Goal: Information Seeking & Learning: Learn about a topic

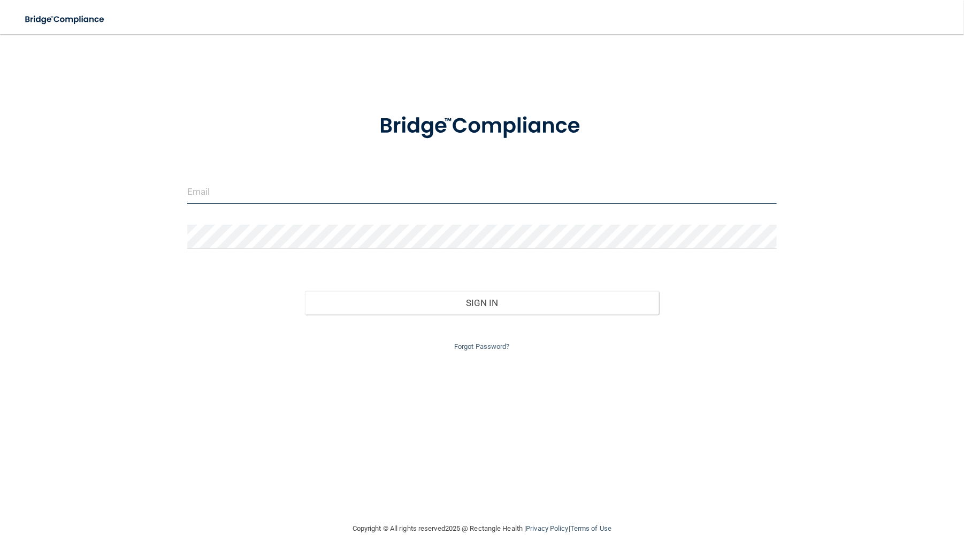
click at [274, 194] on input "email" at bounding box center [482, 192] width 590 height 24
type input "[EMAIL_ADDRESS][DOMAIN_NAME]"
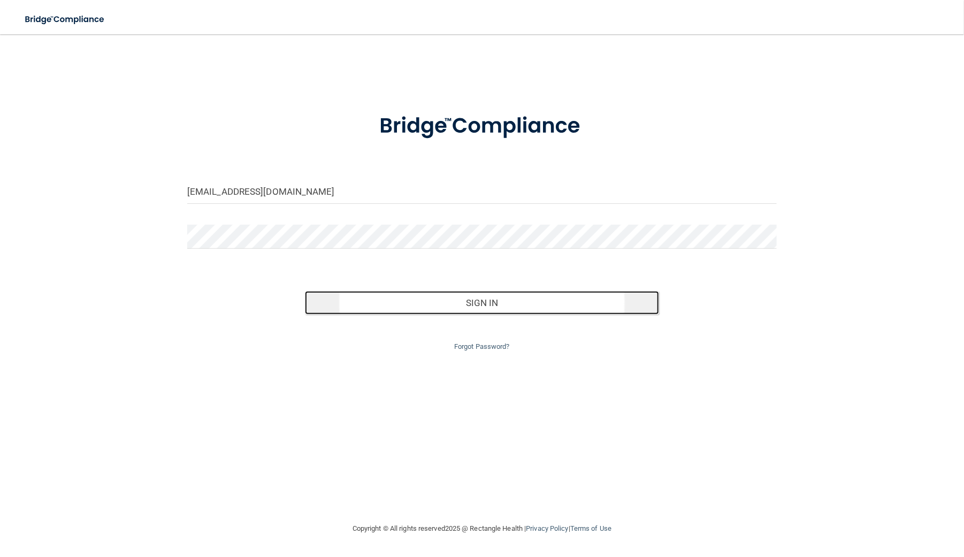
click at [573, 305] on button "Sign In" at bounding box center [482, 303] width 354 height 24
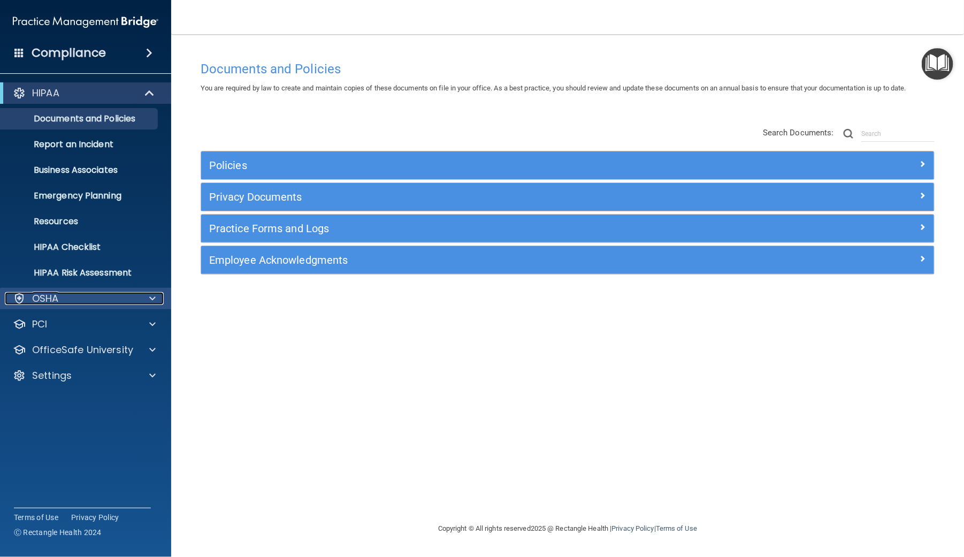
click at [59, 301] on div "OSHA" at bounding box center [71, 298] width 133 height 13
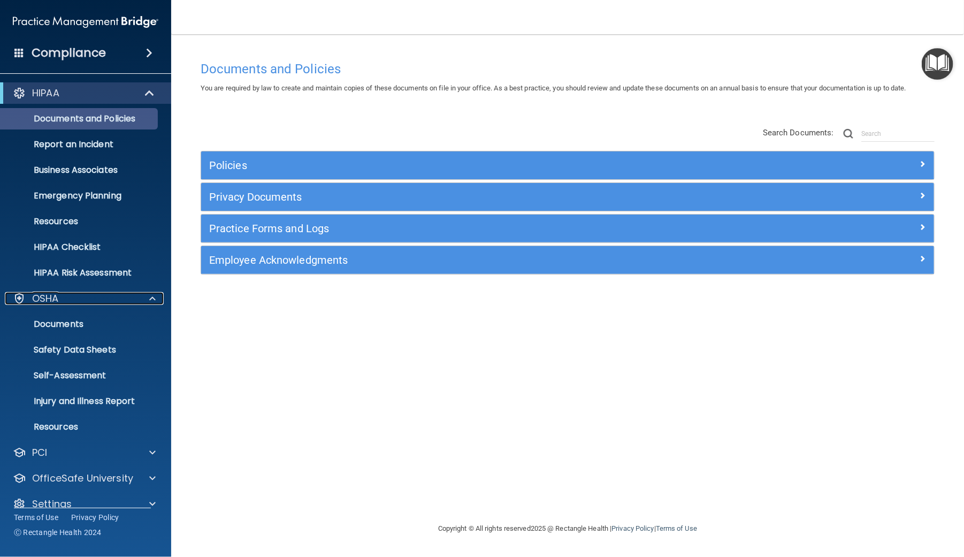
scroll to position [14, 0]
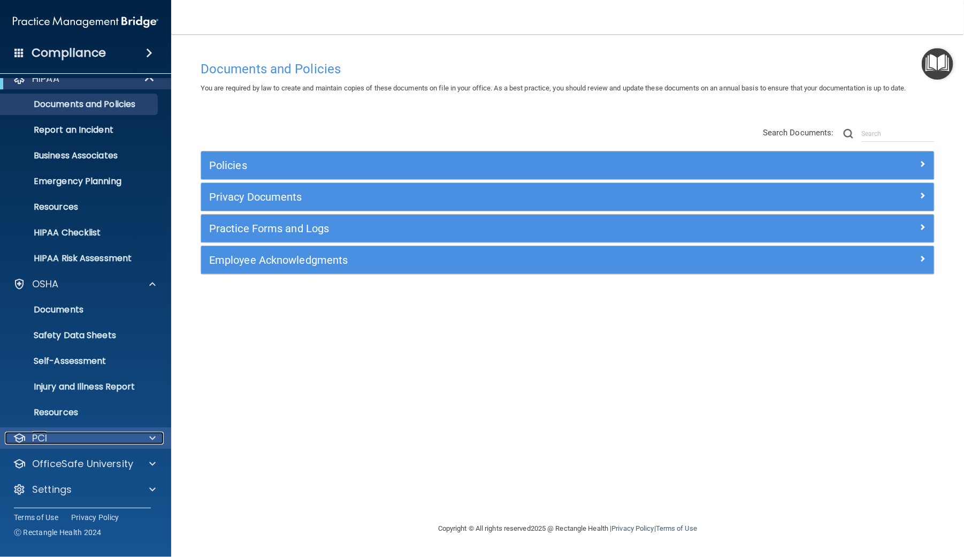
click at [54, 434] on div "PCI" at bounding box center [71, 438] width 133 height 13
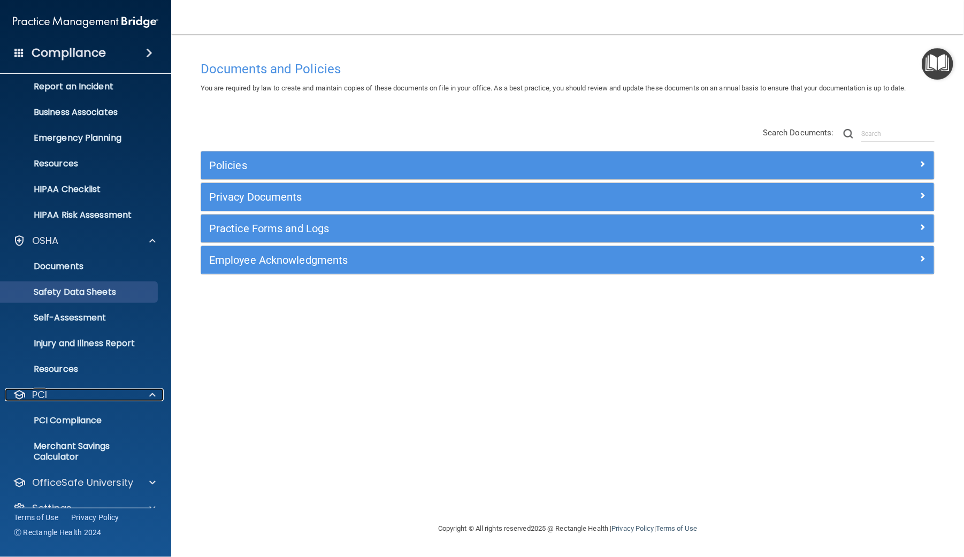
scroll to position [76, 0]
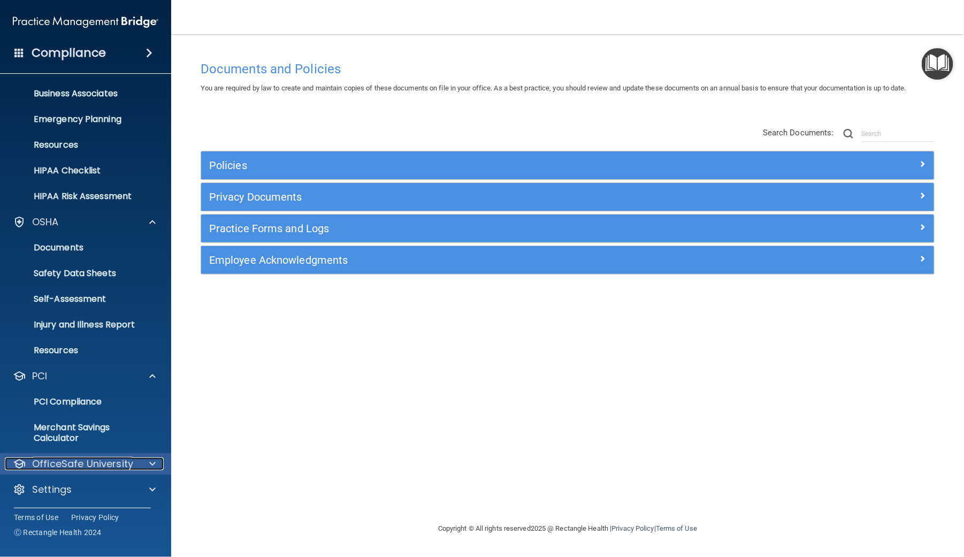
click at [60, 462] on p "OfficeSafe University" at bounding box center [82, 463] width 101 height 13
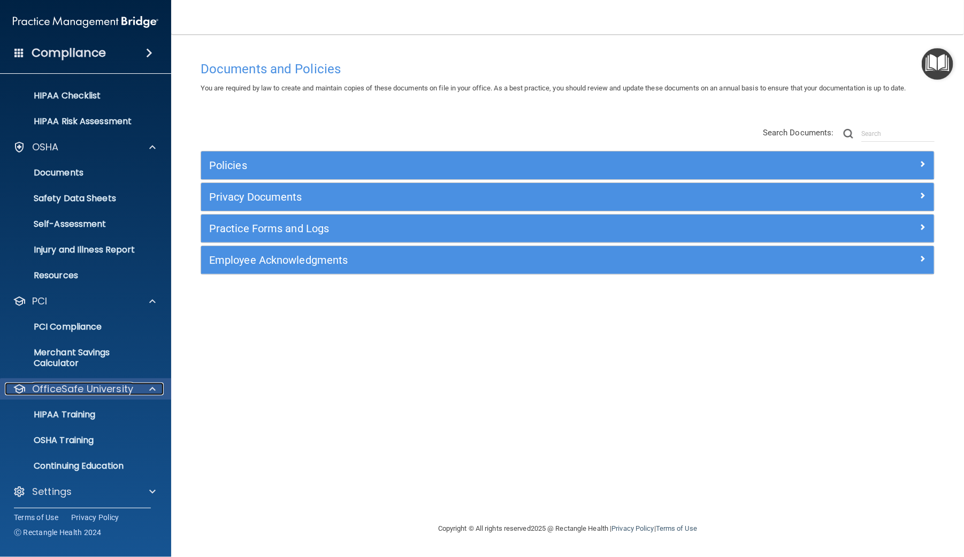
scroll to position [154, 0]
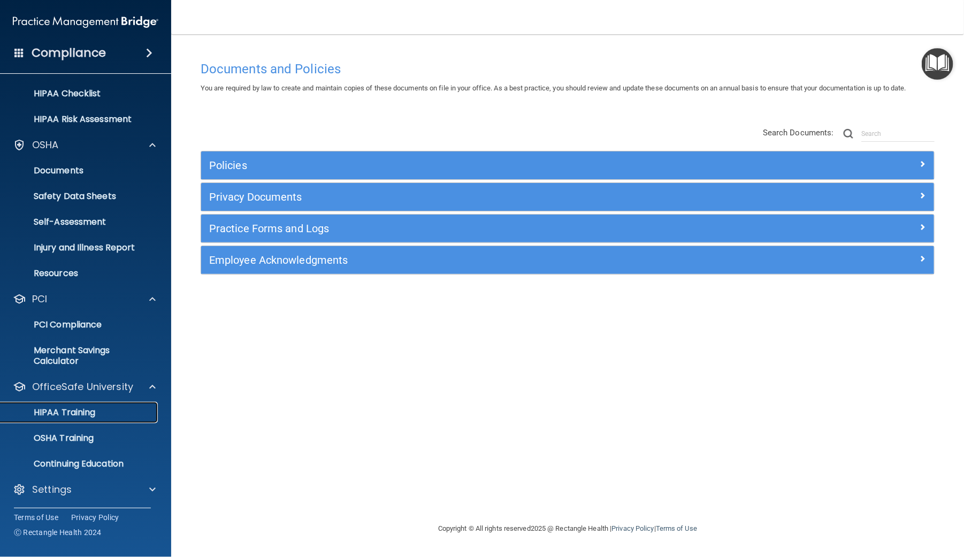
click at [51, 403] on link "HIPAA Training" at bounding box center [73, 412] width 169 height 21
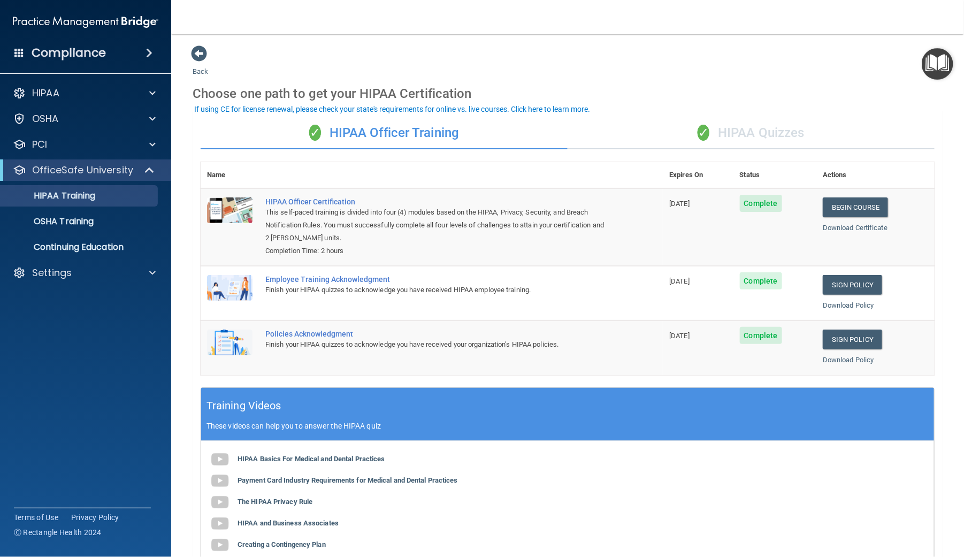
click at [762, 133] on div "✓ HIPAA Quizzes" at bounding box center [751, 133] width 367 height 32
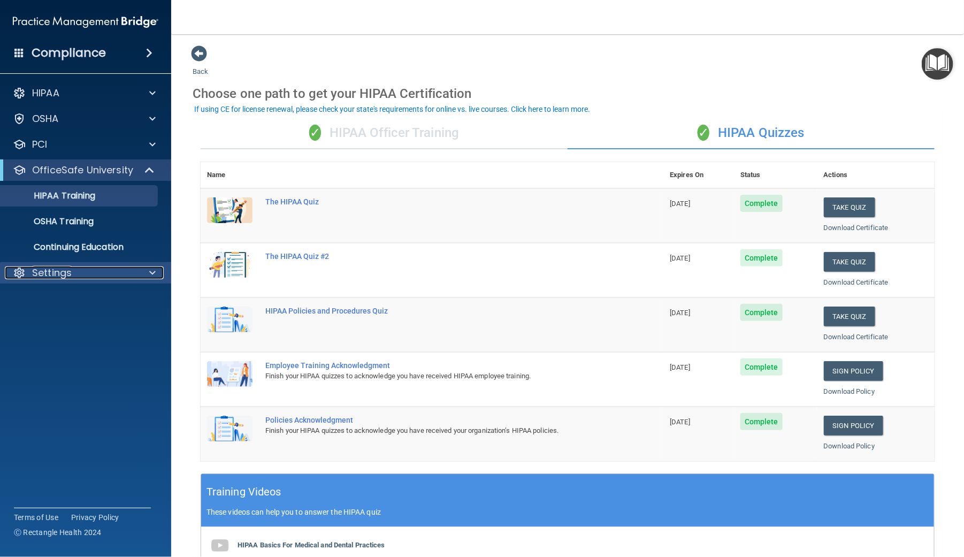
click at [53, 273] on p "Settings" at bounding box center [52, 272] width 40 height 13
click at [55, 321] on p "My Users" at bounding box center [80, 324] width 146 height 11
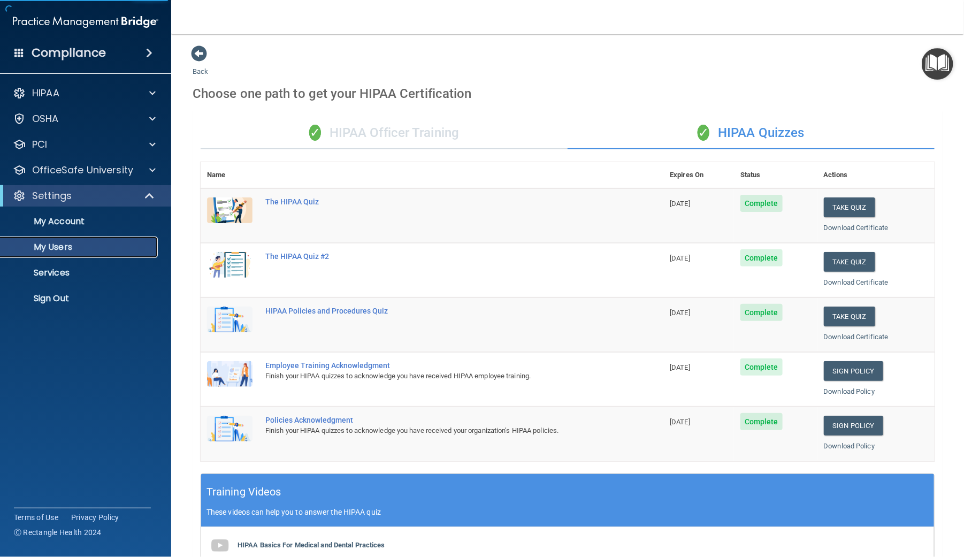
select select "20"
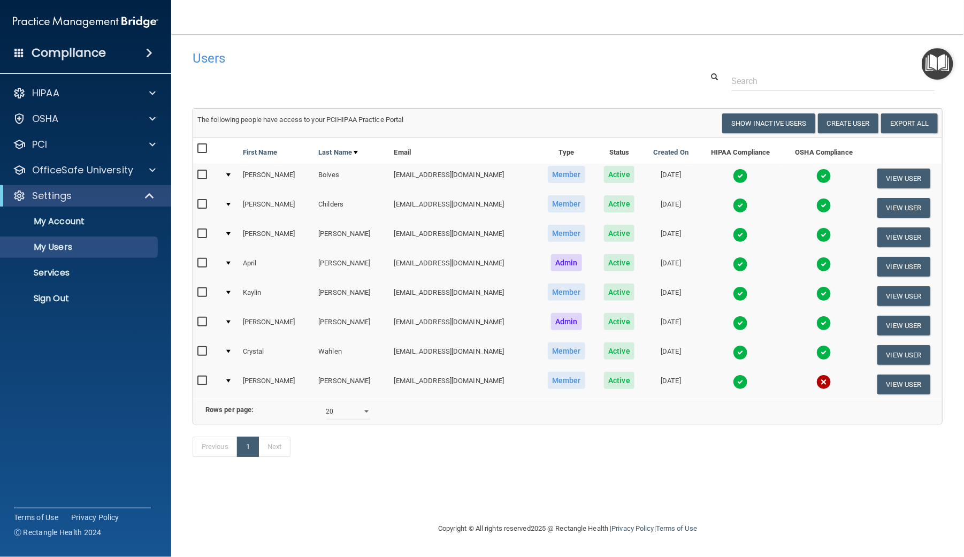
click at [733, 177] on img at bounding box center [740, 176] width 15 height 15
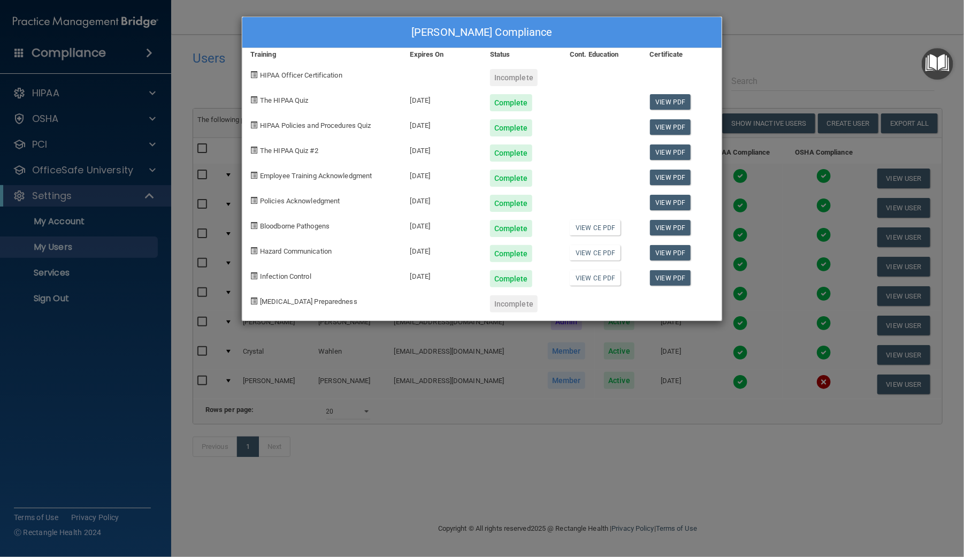
drag, startPoint x: 803, startPoint y: 143, endPoint x: 789, endPoint y: 156, distance: 18.6
click at [803, 143] on div "[PERSON_NAME] Compliance Training Expires On Status Cont. Education Certificate…" at bounding box center [482, 278] width 964 height 557
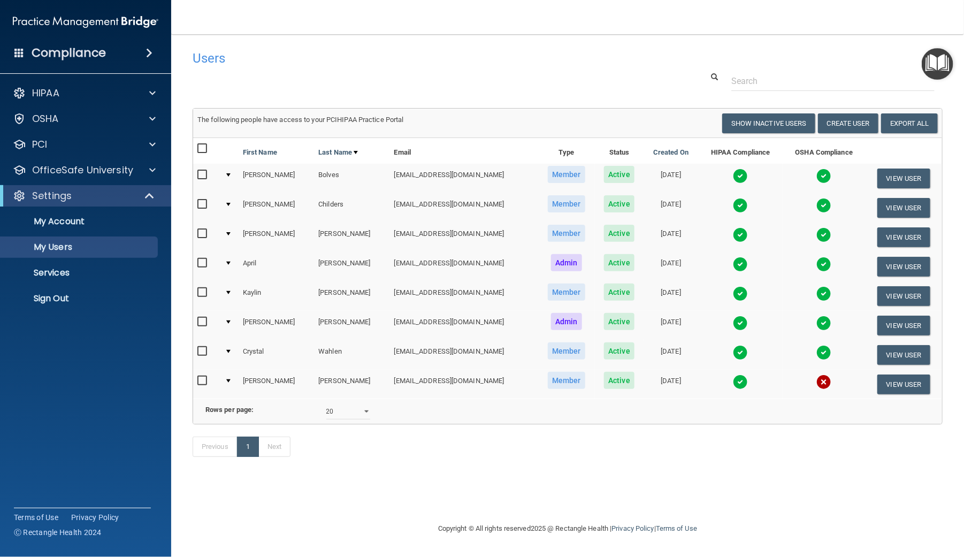
click at [733, 202] on img at bounding box center [740, 205] width 15 height 15
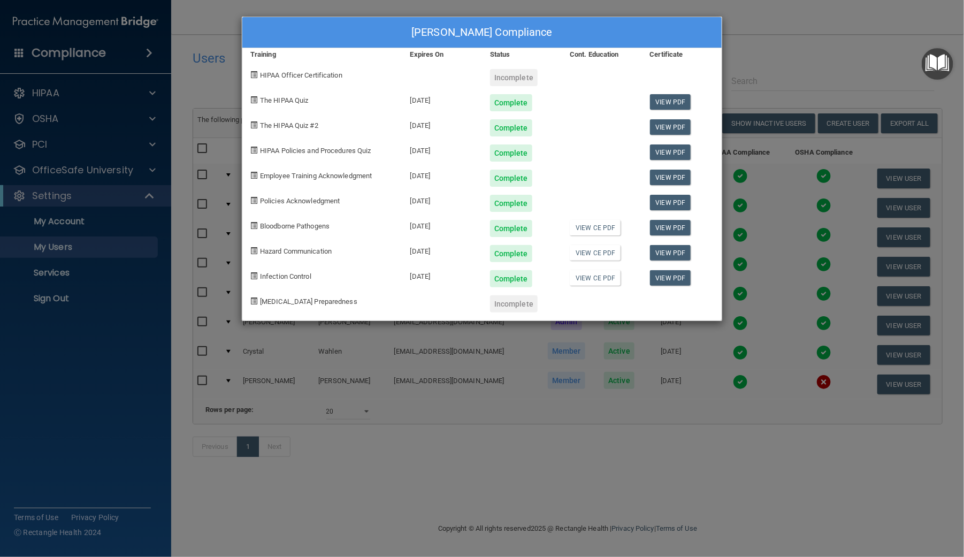
click at [820, 52] on div "[PERSON_NAME] Compliance Training Expires On Status Cont. Education Certificate…" at bounding box center [482, 278] width 964 height 557
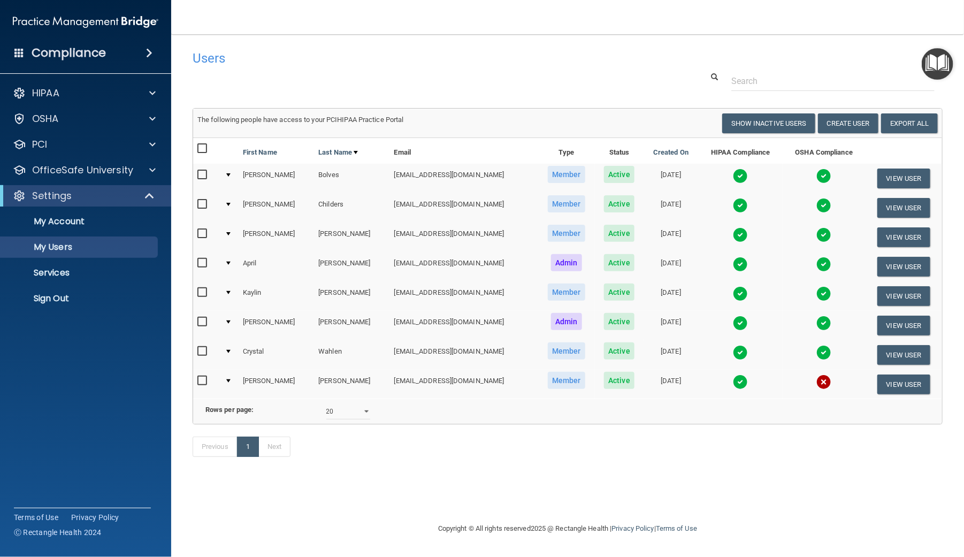
click at [733, 229] on img at bounding box center [740, 234] width 15 height 15
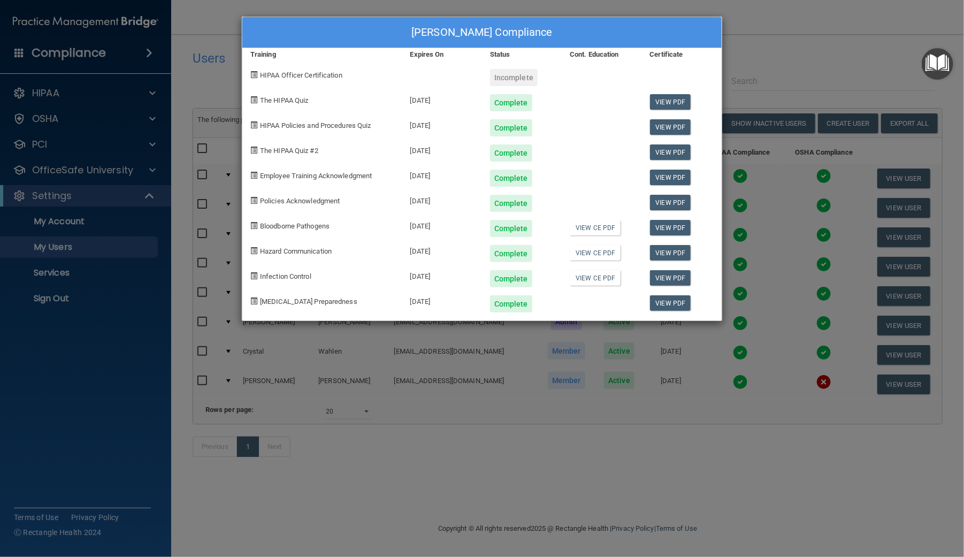
click at [845, 59] on div "[PERSON_NAME] Compliance Training Expires On Status Cont. Education Certificate…" at bounding box center [482, 278] width 964 height 557
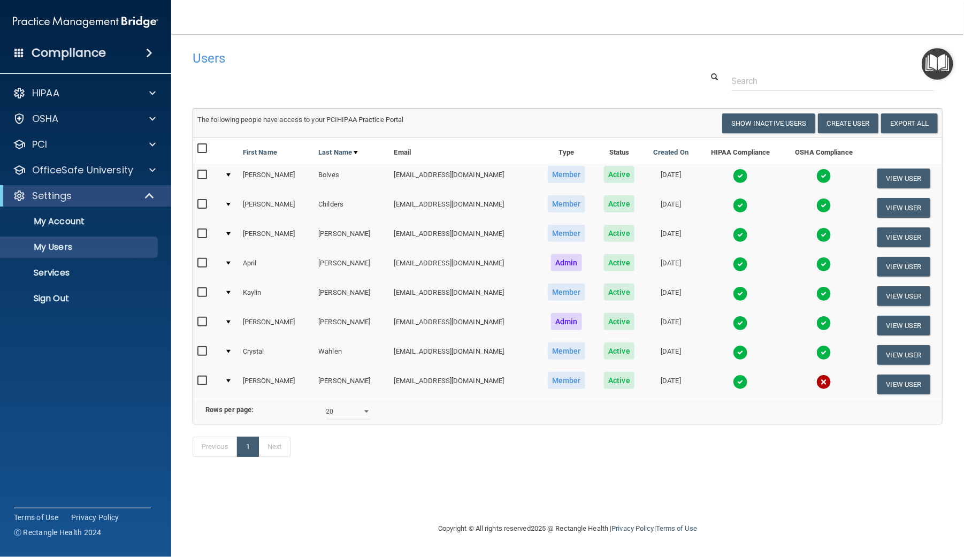
click at [733, 263] on img at bounding box center [740, 264] width 15 height 15
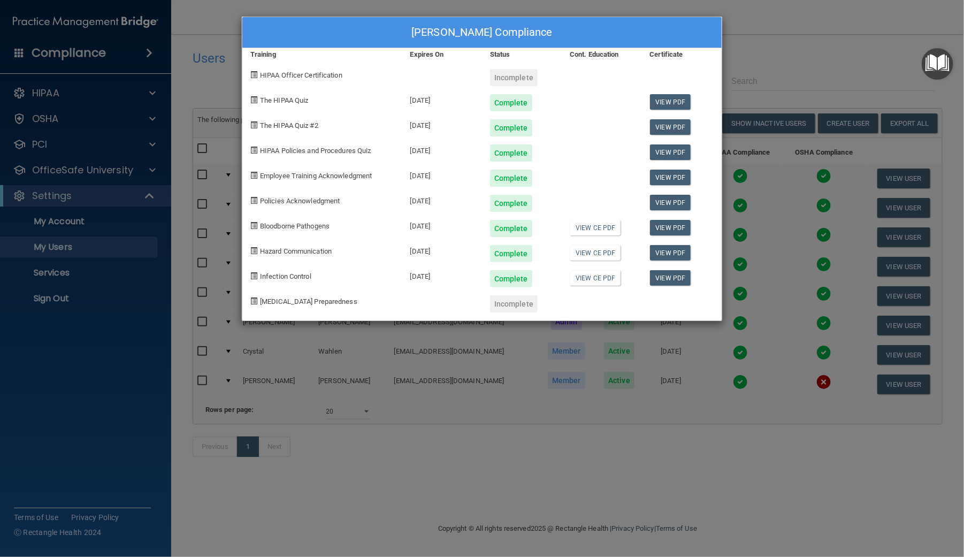
click at [827, 37] on div "[PERSON_NAME] Compliance Training Expires On Status Cont. Education Certificate…" at bounding box center [482, 278] width 964 height 557
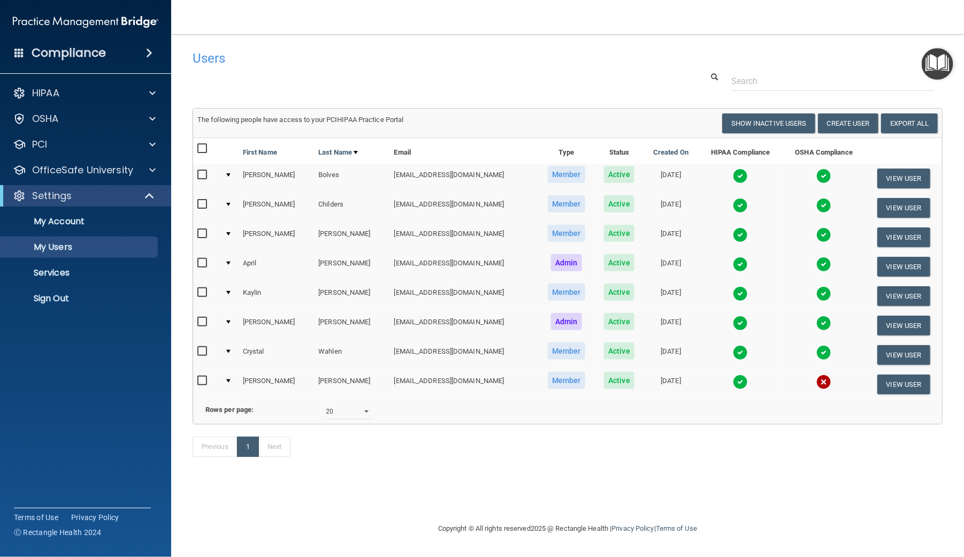
click at [733, 293] on img at bounding box center [740, 293] width 15 height 15
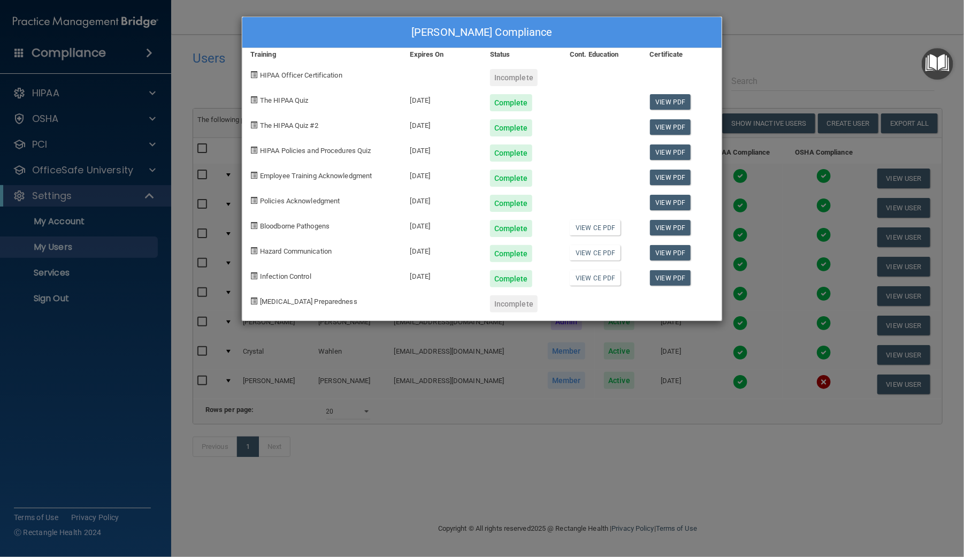
click at [863, 33] on div "[PERSON_NAME] Compliance Training Expires On Status Cont. Education Certificate…" at bounding box center [482, 278] width 964 height 557
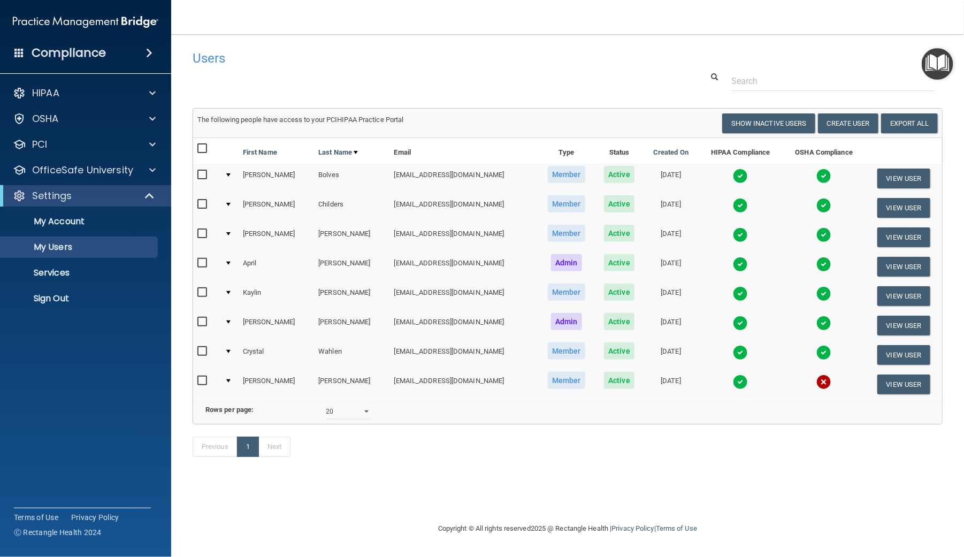
click at [733, 319] on img at bounding box center [740, 323] width 15 height 15
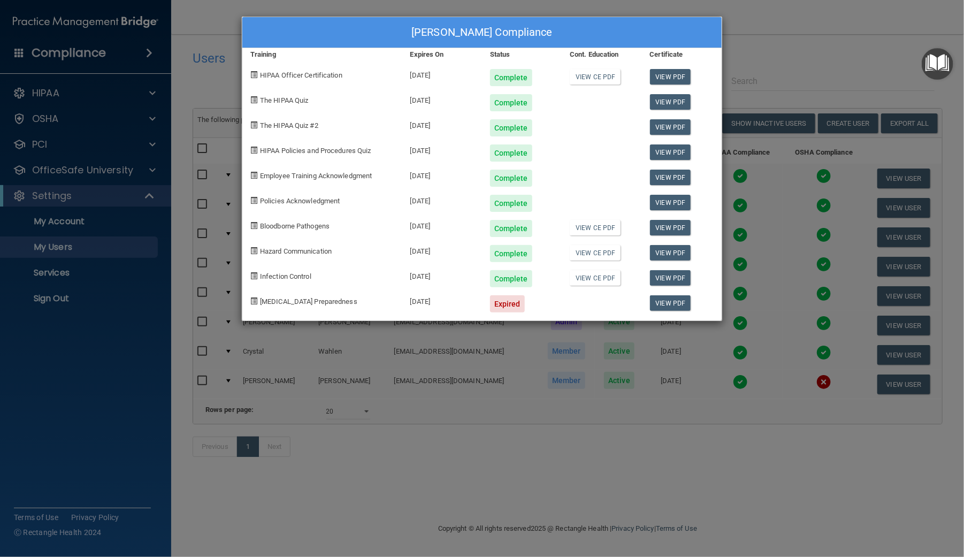
click at [705, 501] on div "[PERSON_NAME] Compliance Training Expires On Status Cont. Education Certificate…" at bounding box center [482, 278] width 964 height 557
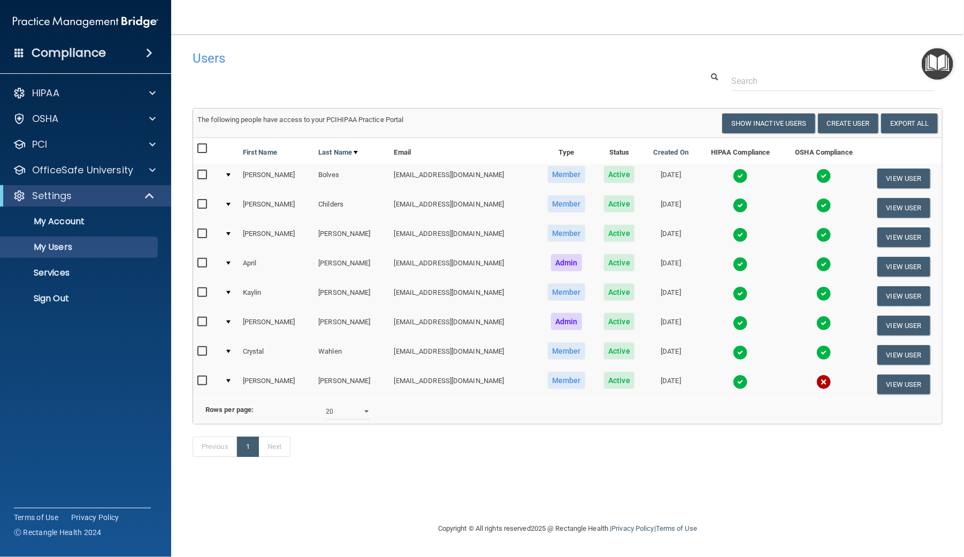
click at [733, 349] on img at bounding box center [740, 352] width 15 height 15
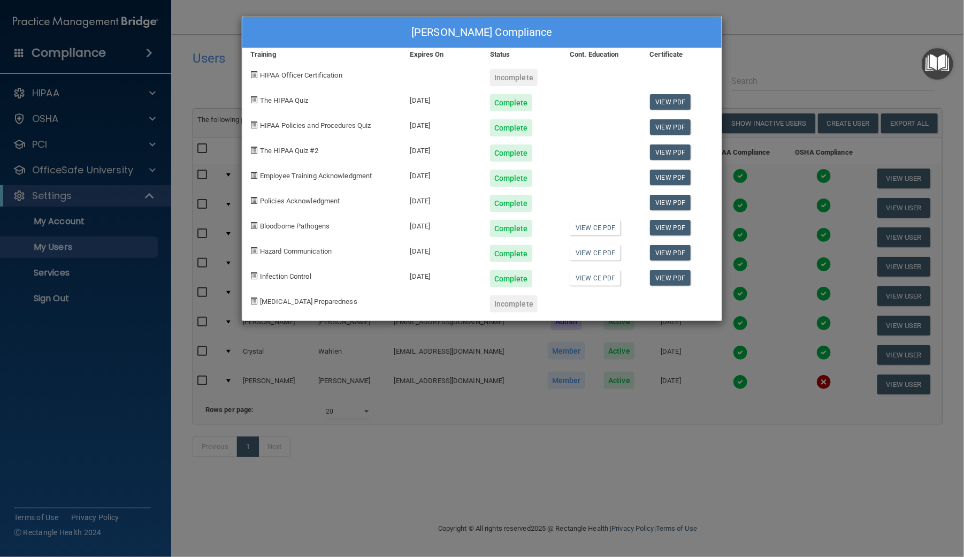
click at [603, 493] on div "[PERSON_NAME] Compliance Training Expires On Status Cont. Education Certificate…" at bounding box center [482, 278] width 964 height 557
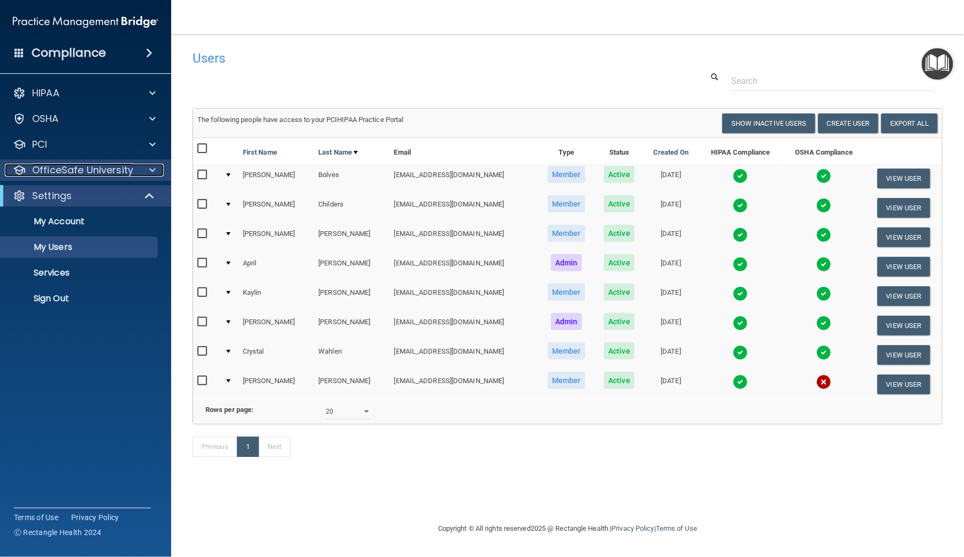
click at [91, 165] on p "OfficeSafe University" at bounding box center [82, 170] width 101 height 13
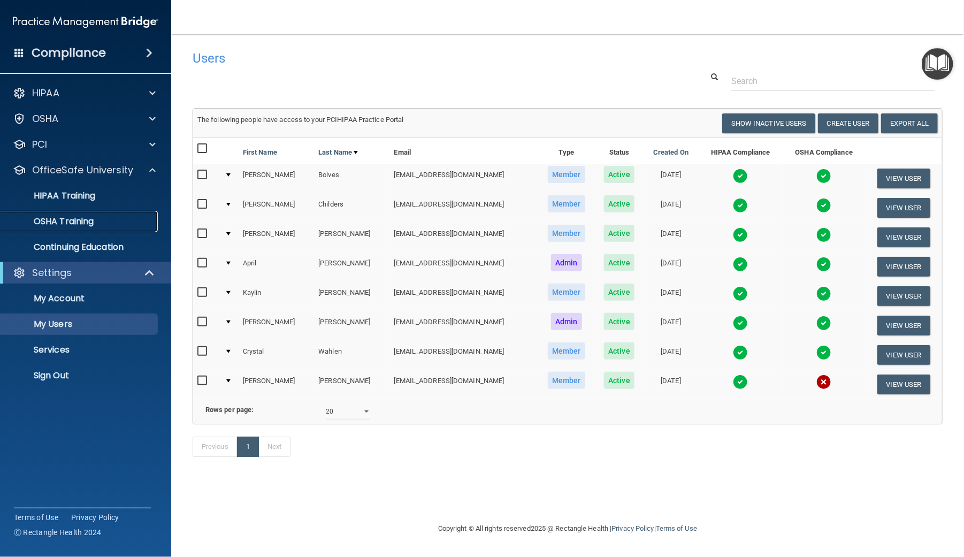
click at [57, 228] on link "OSHA Training" at bounding box center [73, 221] width 169 height 21
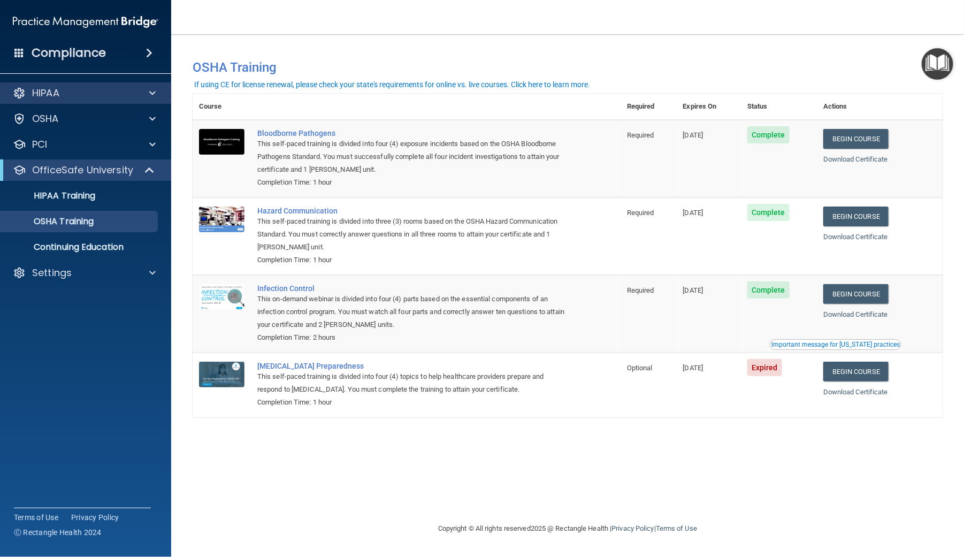
click at [60, 86] on div "HIPAA" at bounding box center [86, 92] width 172 height 21
click at [57, 93] on p "HIPAA" at bounding box center [45, 93] width 27 height 13
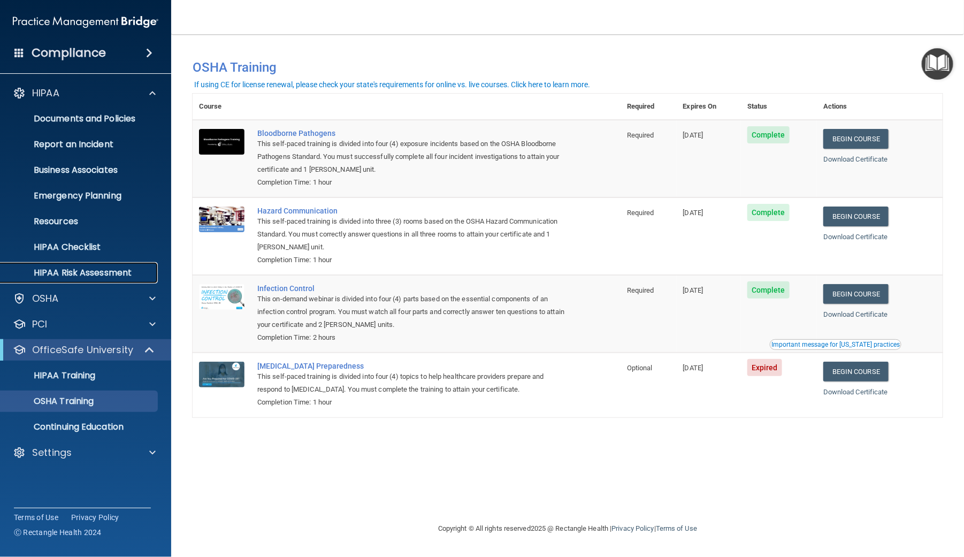
click at [83, 268] on p "HIPAA Risk Assessment" at bounding box center [80, 272] width 146 height 11
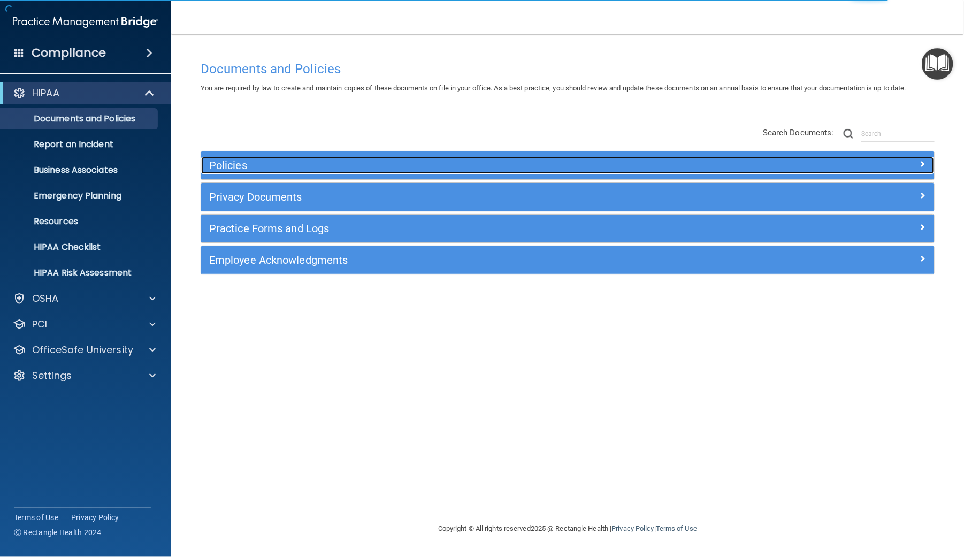
click at [277, 164] on h5 "Policies" at bounding box center [476, 165] width 534 height 12
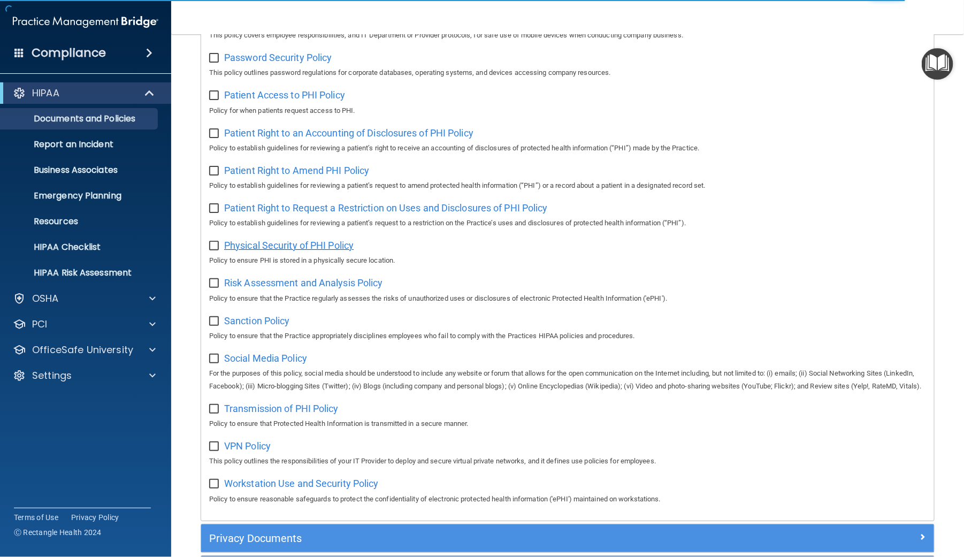
scroll to position [654, 0]
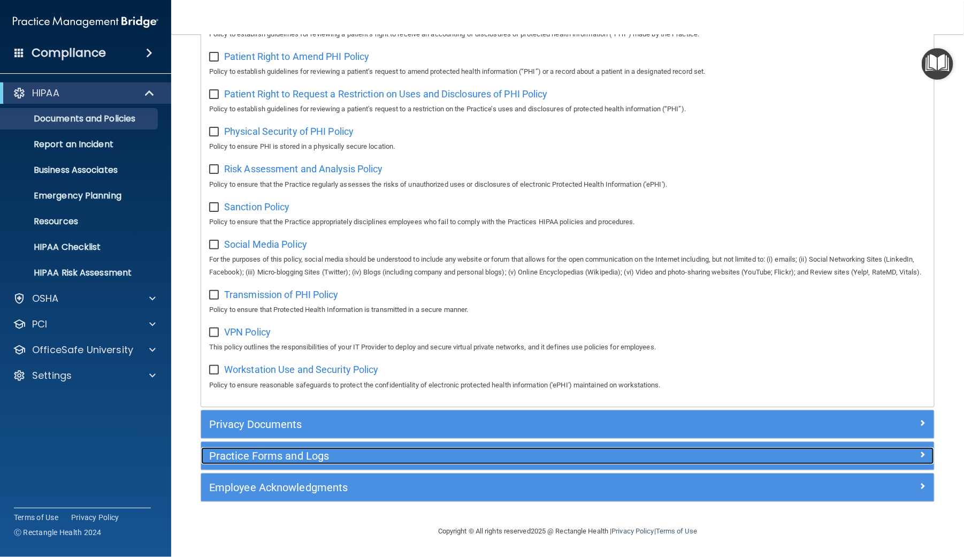
click at [265, 459] on h5 "Practice Forms and Logs" at bounding box center [476, 456] width 534 height 12
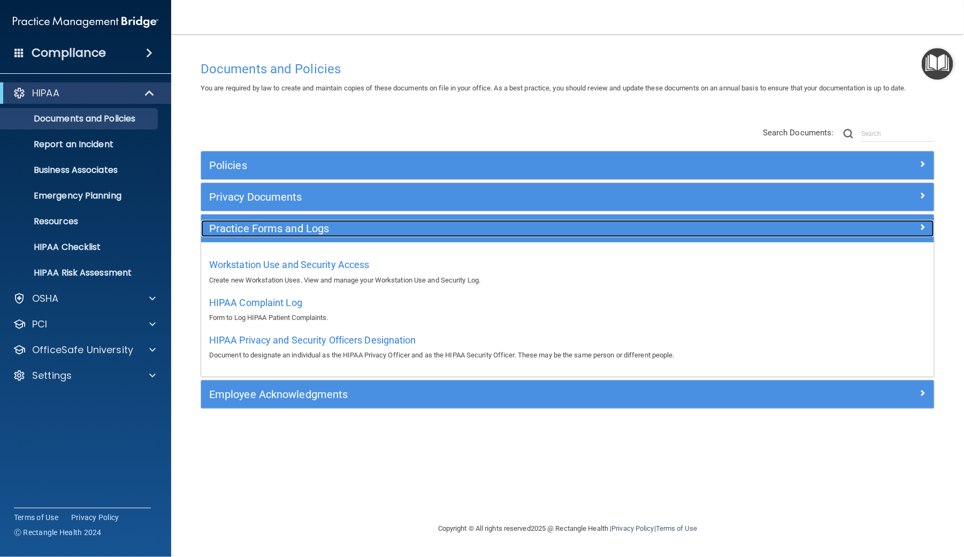
scroll to position [0, 0]
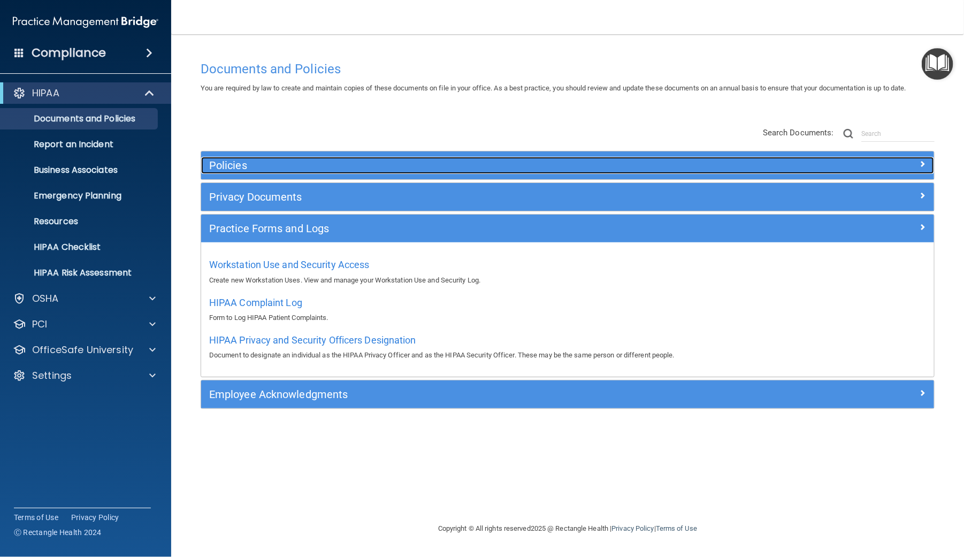
click at [325, 164] on h5 "Policies" at bounding box center [476, 165] width 534 height 12
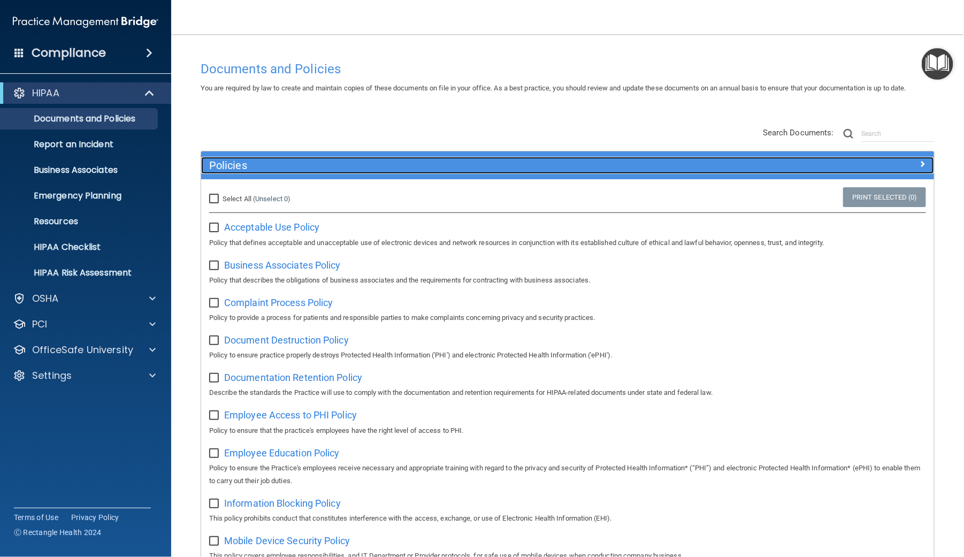
click at [325, 164] on h5 "Policies" at bounding box center [476, 165] width 534 height 12
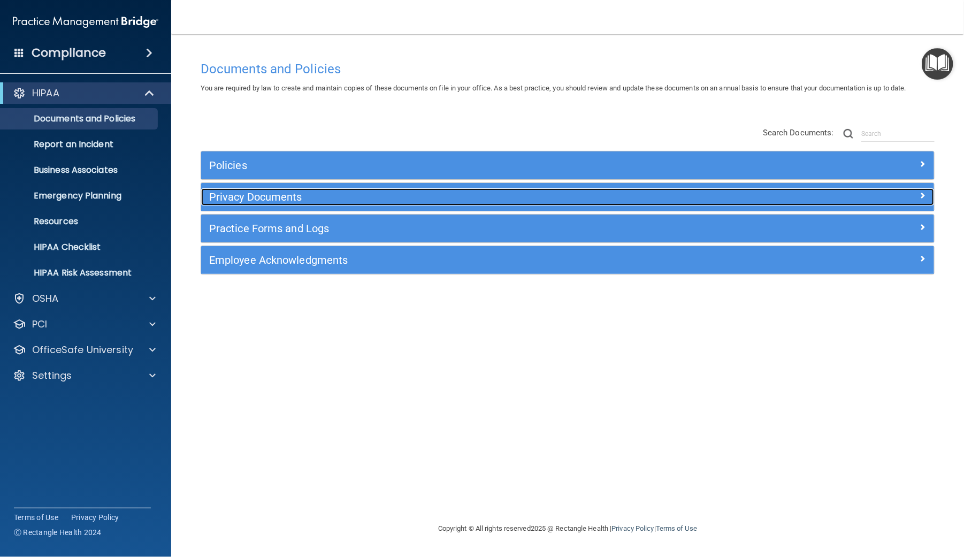
click at [304, 197] on h5 "Privacy Documents" at bounding box center [476, 197] width 534 height 12
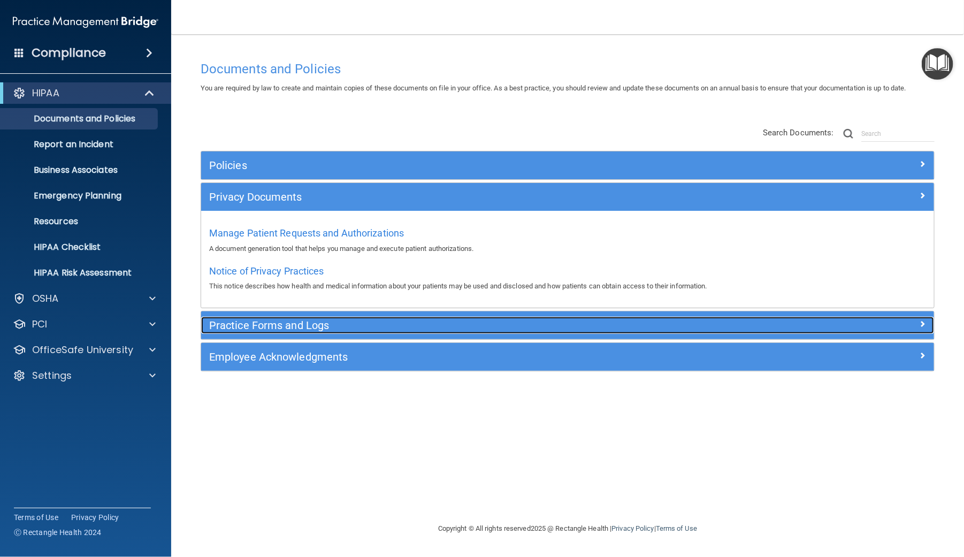
click at [268, 330] on h5 "Practice Forms and Logs" at bounding box center [476, 325] width 534 height 12
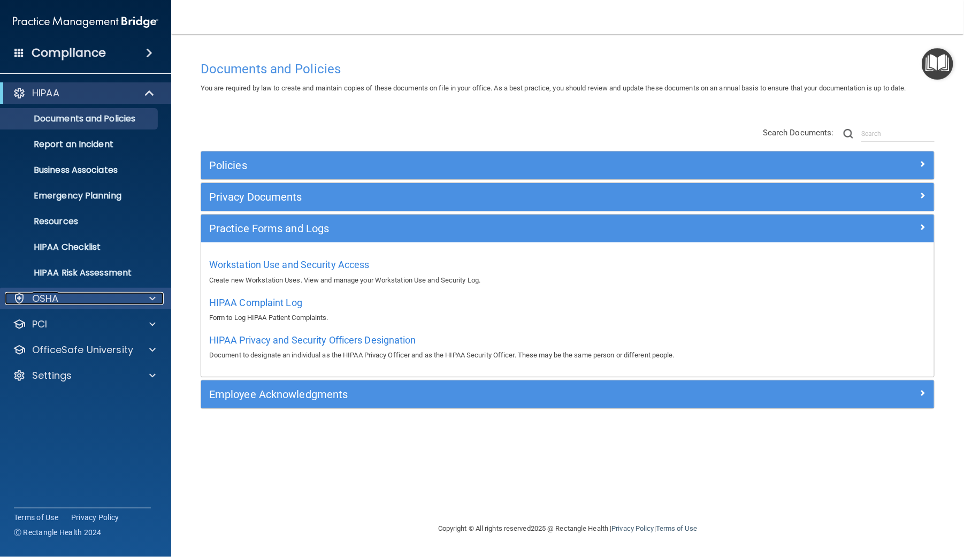
click at [43, 295] on p "OSHA" at bounding box center [45, 298] width 27 height 13
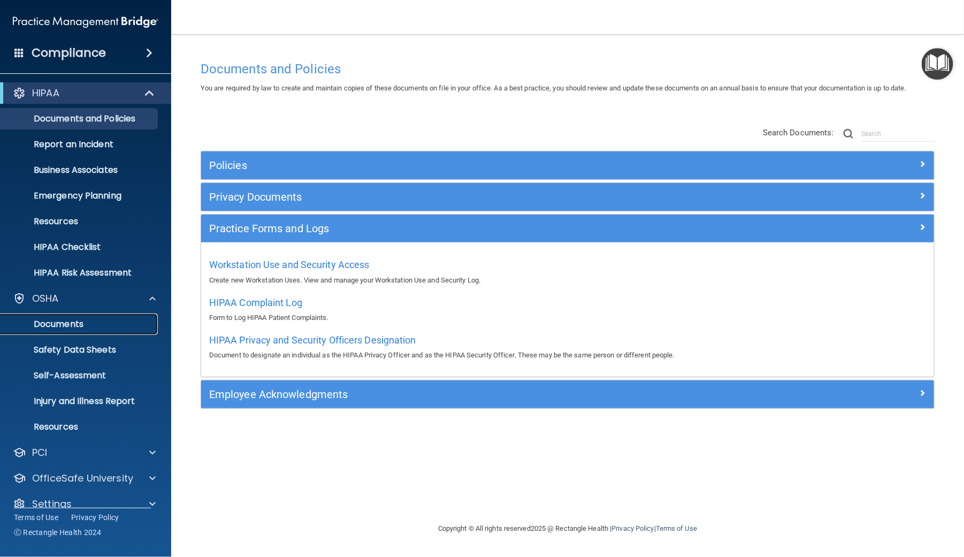
click at [70, 319] on p "Documents" at bounding box center [80, 324] width 146 height 11
